Goal: Find specific page/section

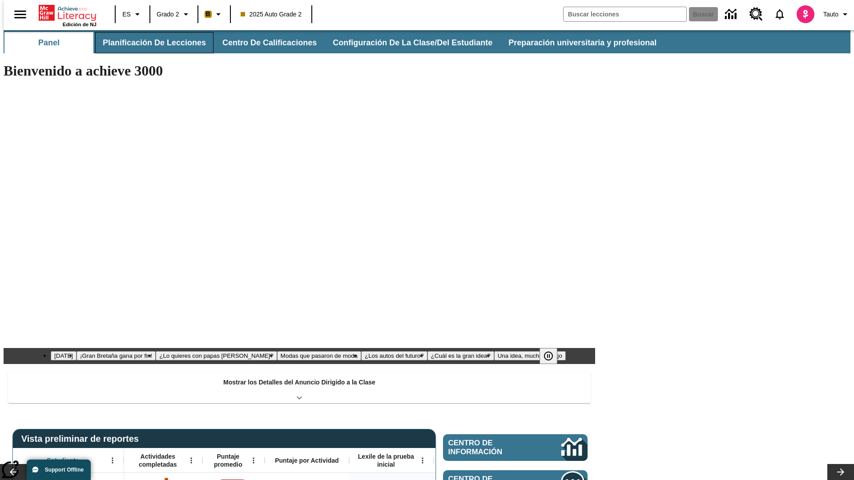
click at [149, 43] on button "Planificación de lecciones" at bounding box center [154, 42] width 118 height 21
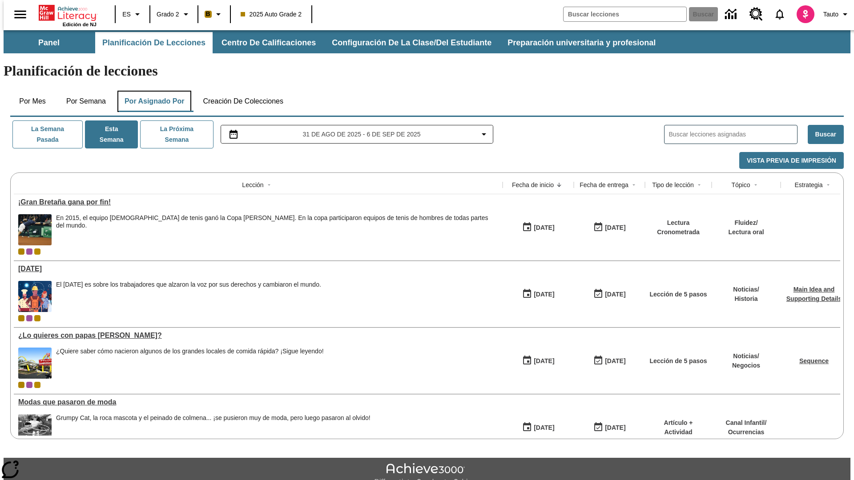
click at [153, 91] on button "Por asignado por" at bounding box center [154, 101] width 74 height 21
type input "El sueño de los animales"
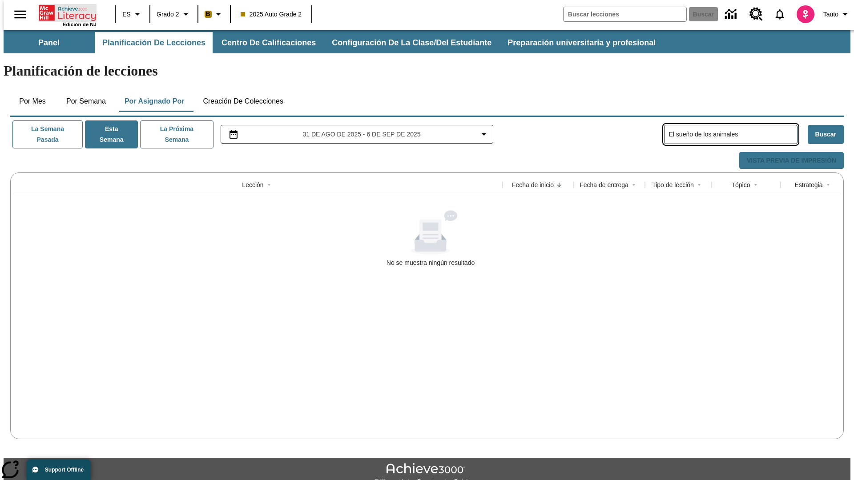
click at [64, 12] on icon "Portada" at bounding box center [68, 13] width 59 height 18
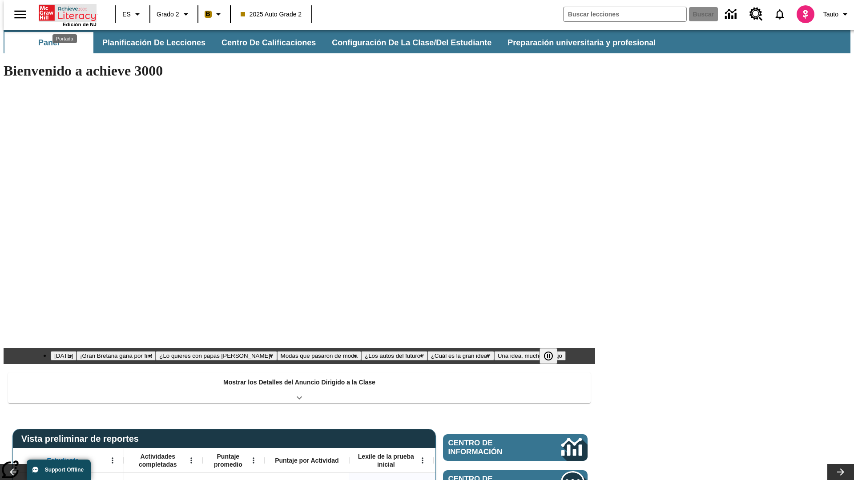
type input "-1"
